Goal: Information Seeking & Learning: Learn about a topic

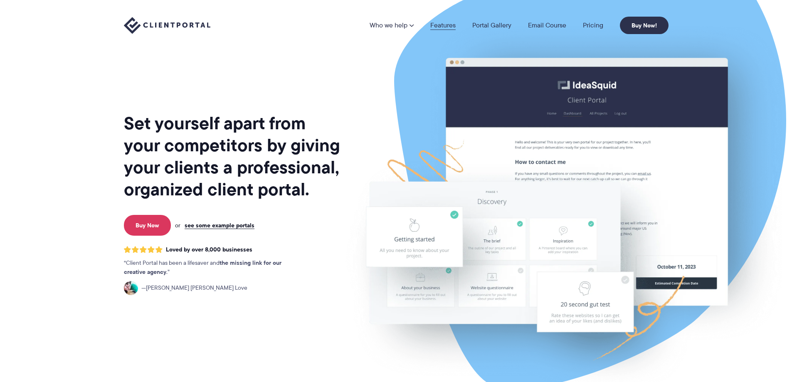
click at [441, 27] on link "Features" at bounding box center [442, 25] width 25 height 7
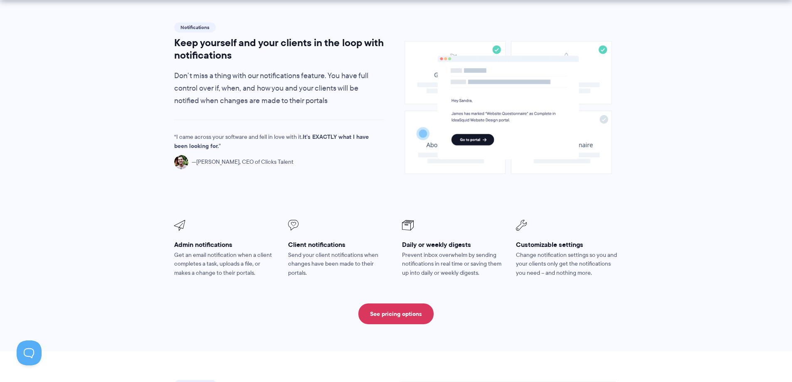
scroll to position [707, 0]
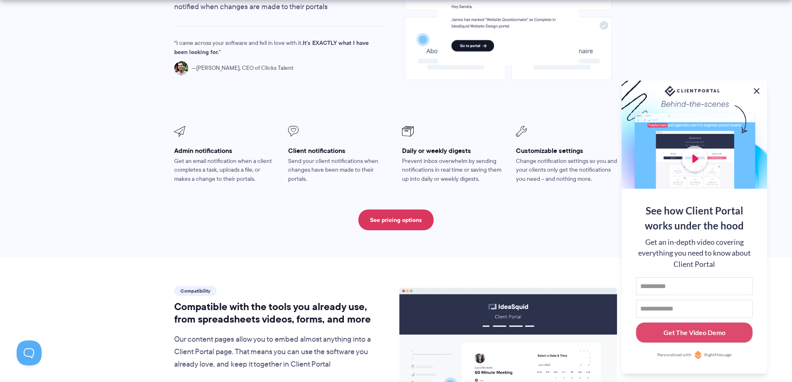
click at [757, 88] on button at bounding box center [757, 91] width 10 height 10
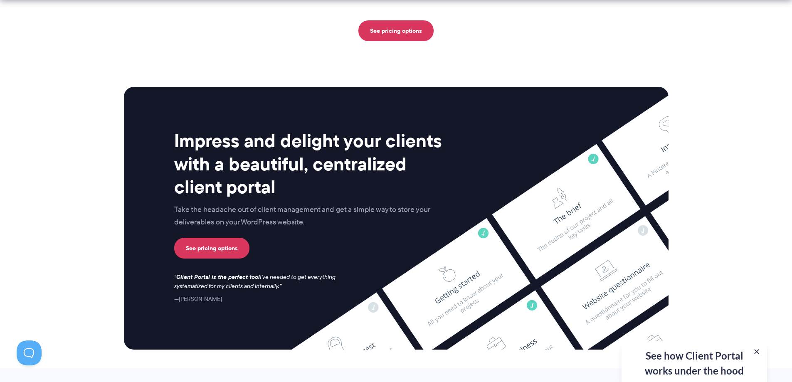
scroll to position [2190, 0]
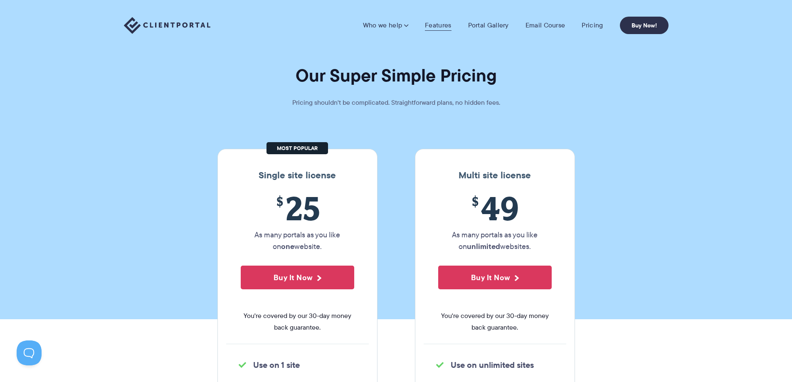
click at [441, 23] on link "Features" at bounding box center [438, 25] width 26 height 8
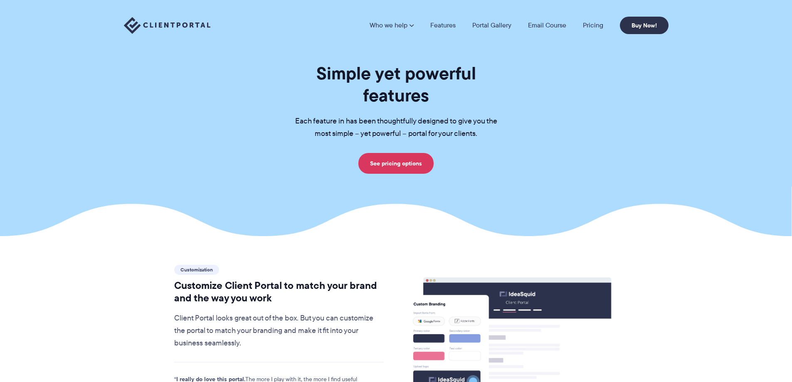
scroll to position [166, 0]
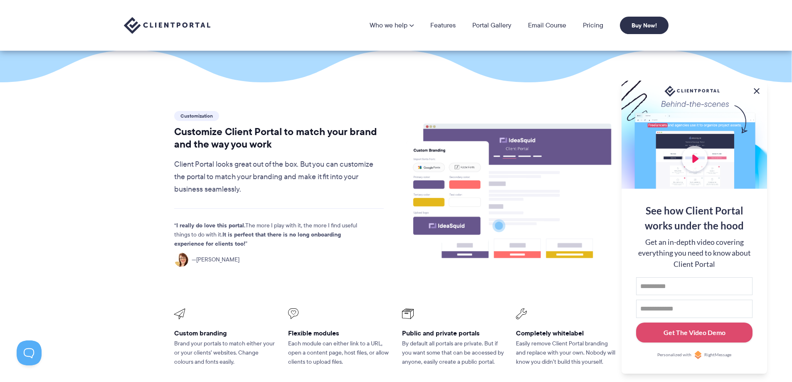
click at [759, 89] on button at bounding box center [757, 91] width 10 height 10
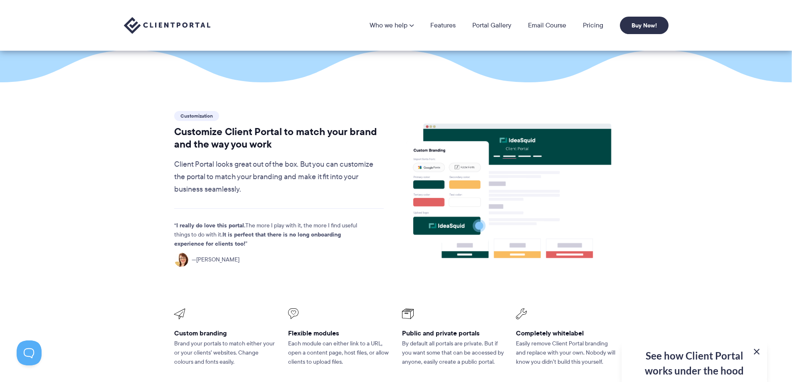
click at [758, 350] on button at bounding box center [757, 352] width 10 height 10
